Goal: Task Accomplishment & Management: Use online tool/utility

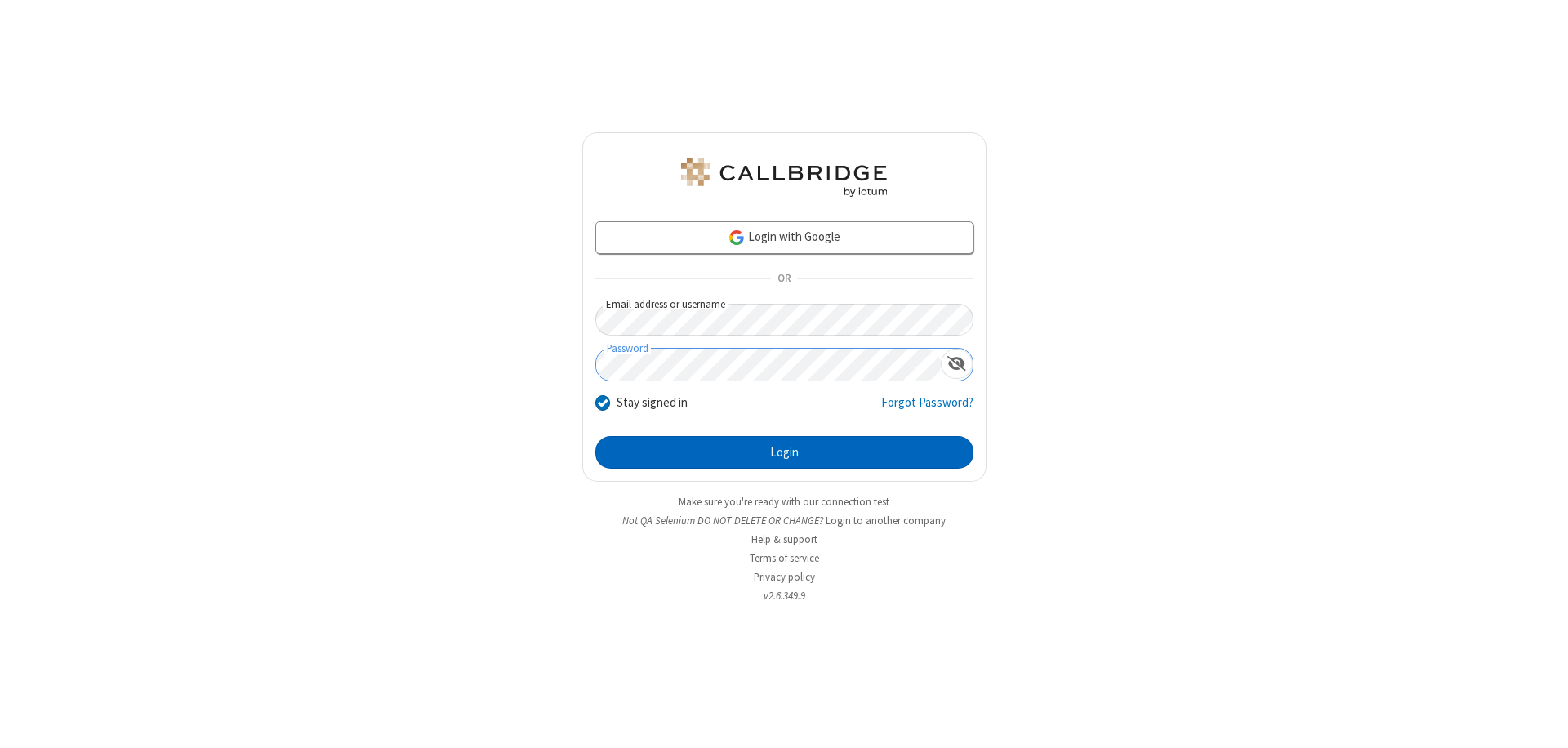
click at [784, 452] on button "Login" at bounding box center [784, 452] width 378 height 33
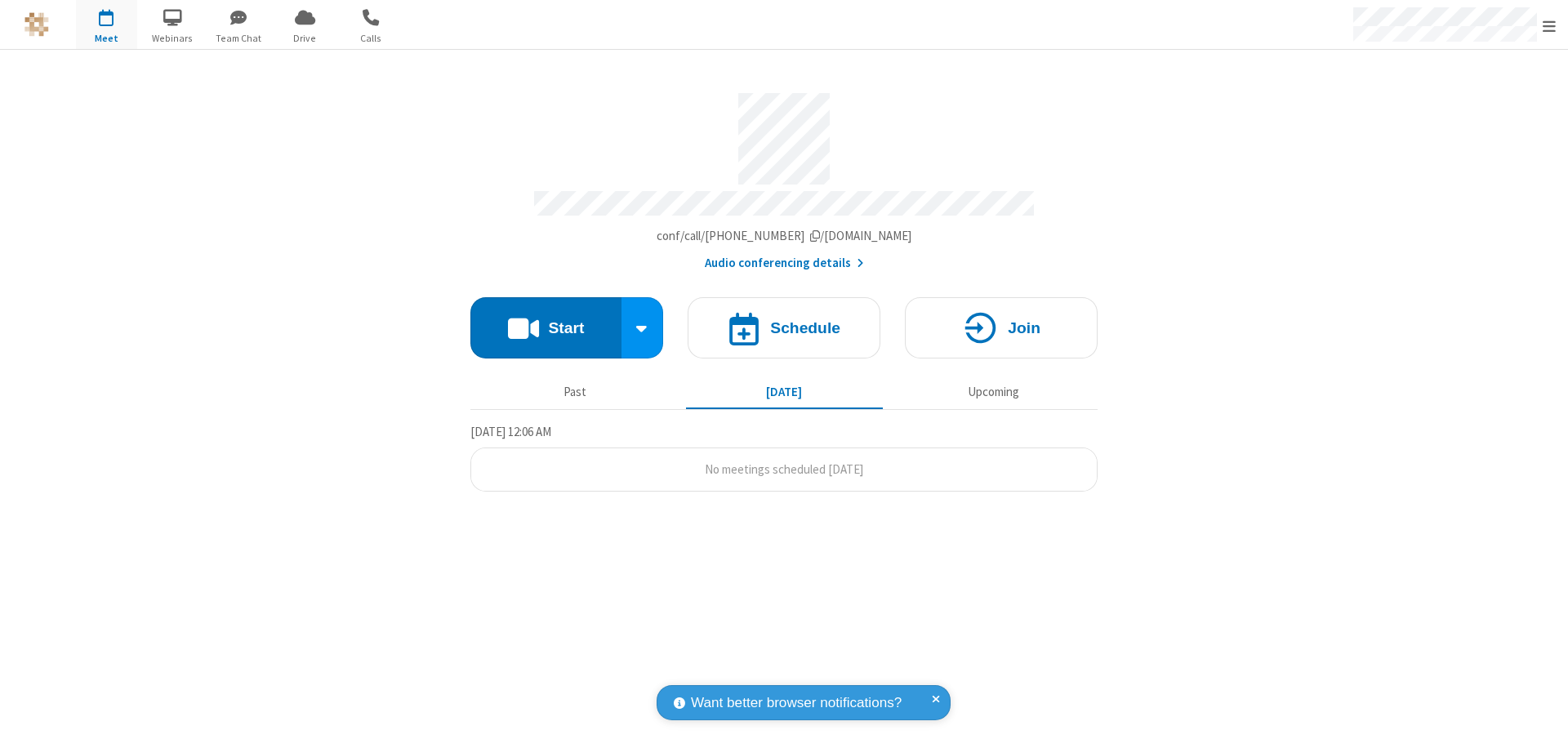
click at [546, 320] on button "Start" at bounding box center [545, 328] width 151 height 61
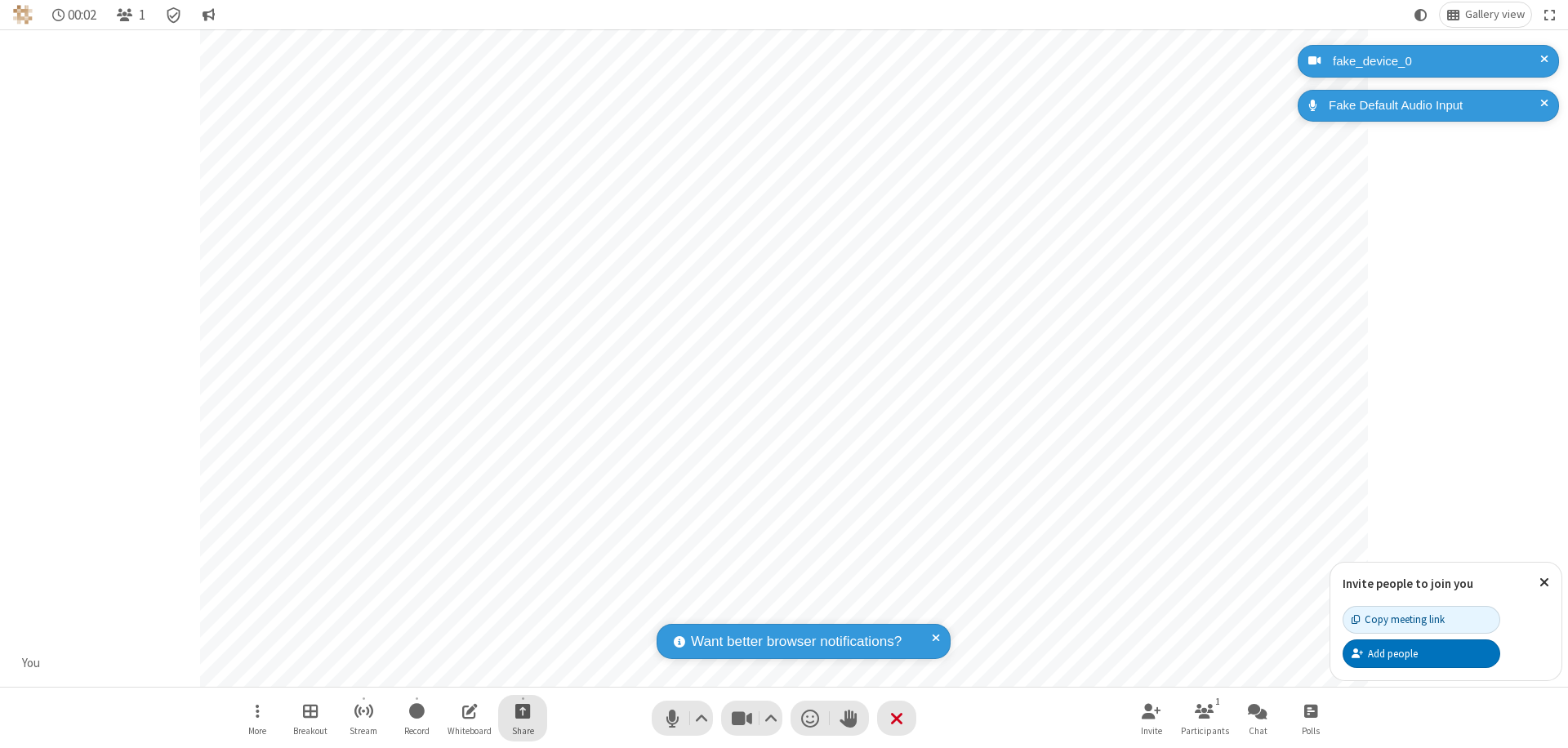
click at [522, 710] on span "Start sharing" at bounding box center [523, 711] width 15 height 20
click at [457, 671] on span "Share my screen" at bounding box center [457, 672] width 19 height 13
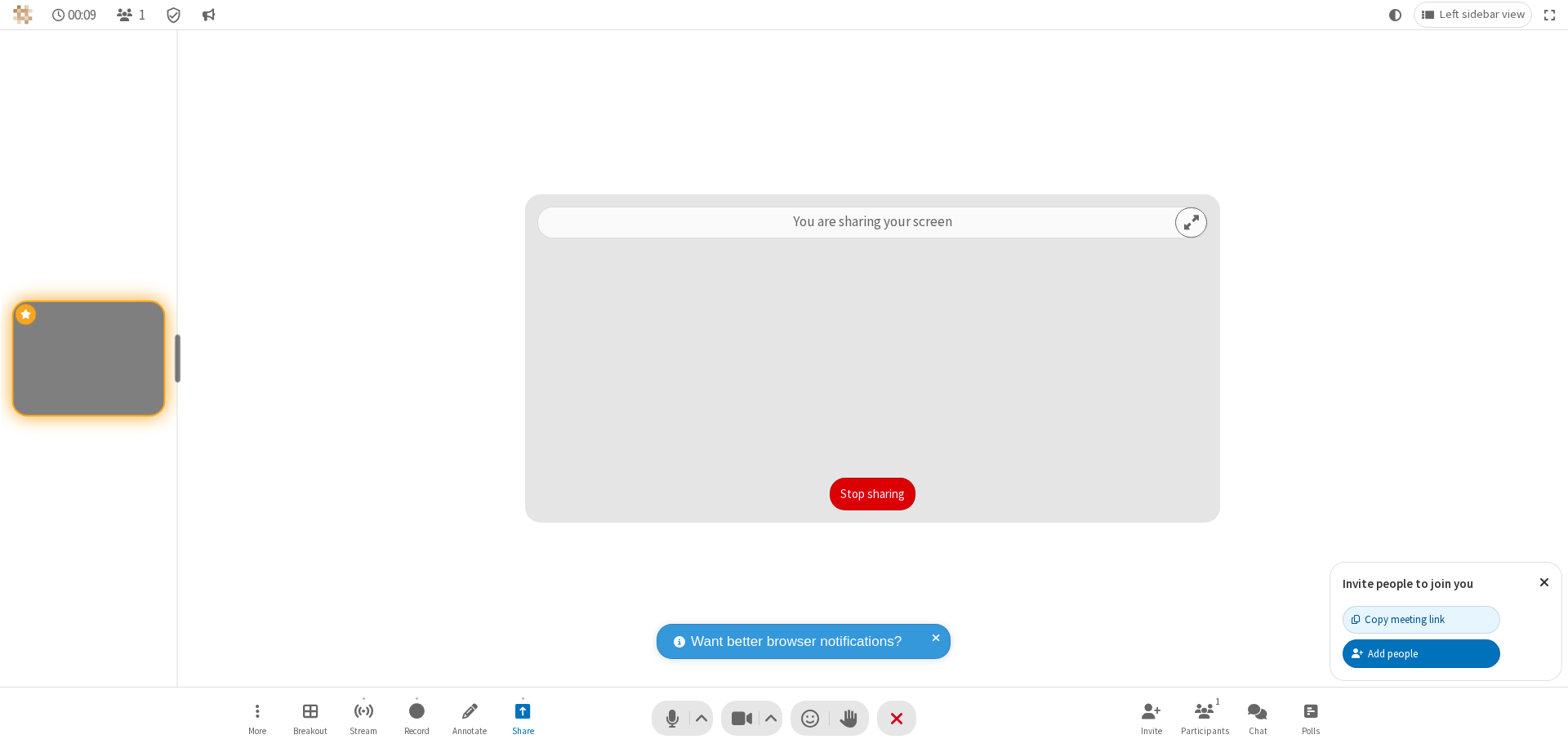
click at [872, 494] on button "Stop sharing" at bounding box center [873, 494] width 86 height 33
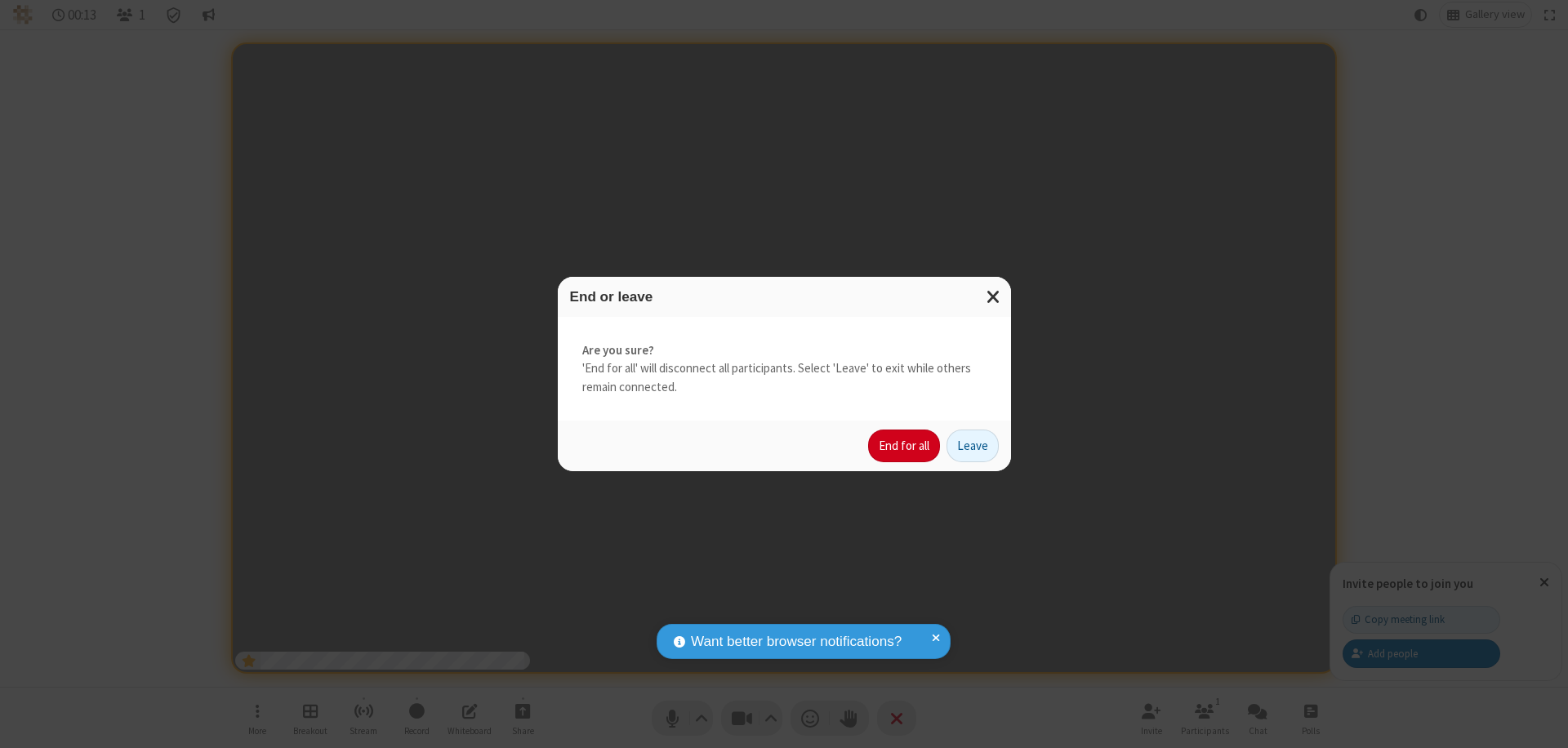
click at [905, 446] on button "End for all" at bounding box center [904, 446] width 72 height 33
